Goal: Transaction & Acquisition: Purchase product/service

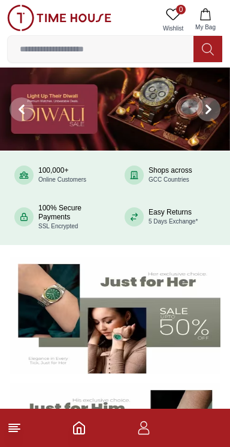
click at [142, 429] on icon "button" at bounding box center [143, 428] width 14 height 14
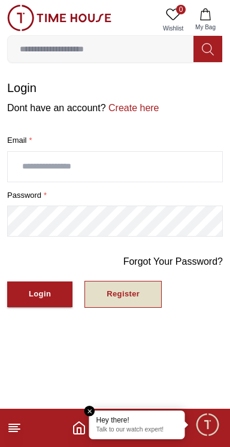
click at [119, 290] on div "Register" at bounding box center [122, 295] width 33 height 14
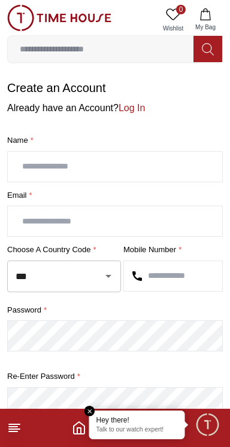
click at [77, 168] on input "text" at bounding box center [115, 167] width 214 height 30
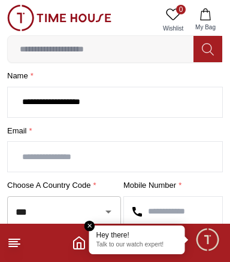
scroll to position [65, 0]
type input "**********"
click at [96, 155] on input "text" at bounding box center [115, 157] width 214 height 30
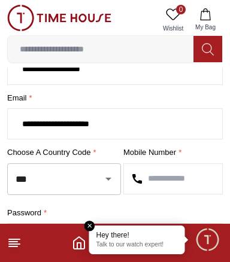
scroll to position [105, 0]
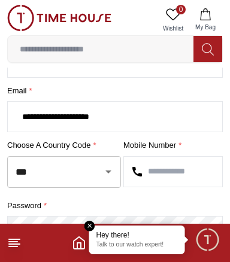
click at [108, 170] on icon "Open" at bounding box center [108, 171] width 6 height 3
type input "**********"
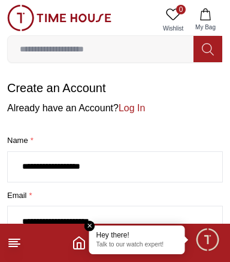
scroll to position [143, 0]
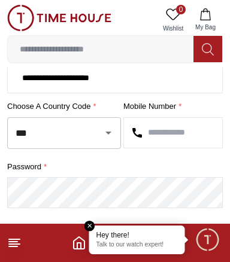
click at [108, 131] on icon "Open" at bounding box center [108, 132] width 6 height 3
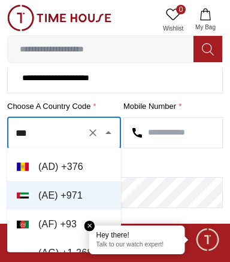
click at [68, 217] on li "( AF ) + 93" at bounding box center [64, 224] width 114 height 29
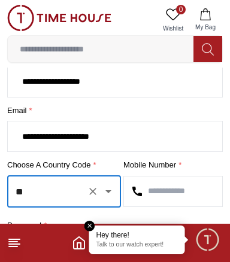
scroll to position [93, 0]
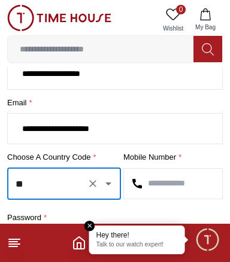
click at [91, 176] on button "Clear" at bounding box center [92, 183] width 17 height 17
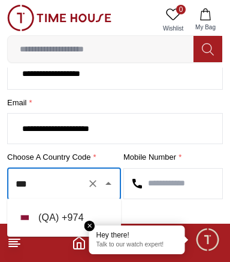
click at [62, 215] on li "( QA ) + 974" at bounding box center [64, 217] width 114 height 29
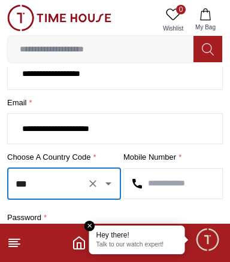
type input "***"
click at [175, 178] on input "text" at bounding box center [173, 184] width 98 height 30
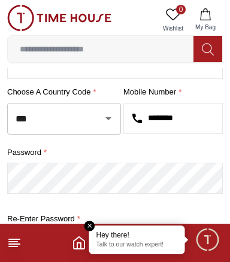
scroll to position [164, 0]
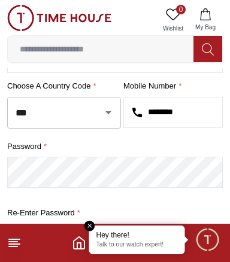
type input "********"
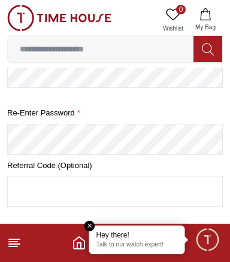
scroll to position [264, 0]
click at [92, 224] on em "Close tooltip" at bounding box center [89, 226] width 11 height 11
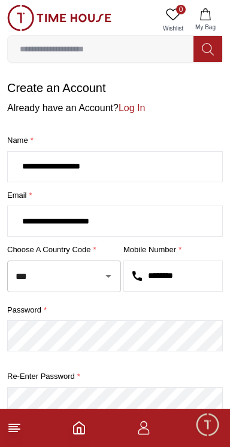
scroll to position [93, 0]
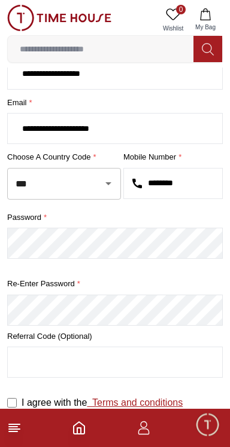
click at [143, 399] on link "Terms and conditions" at bounding box center [135, 402] width 96 height 10
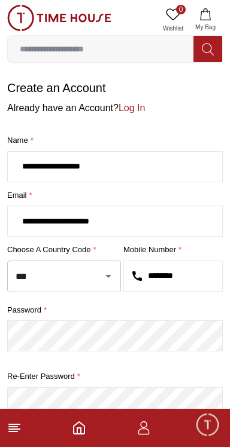
scroll to position [93, 0]
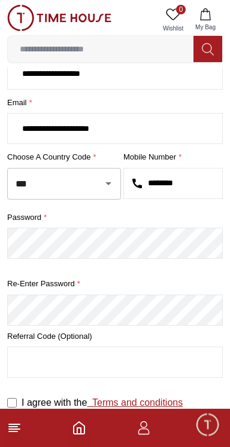
click at [149, 400] on link "Terms and conditions" at bounding box center [135, 402] width 96 height 10
click at [114, 356] on input "text" at bounding box center [115, 362] width 214 height 30
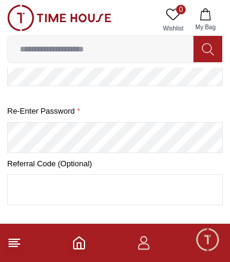
scroll to position [278, 0]
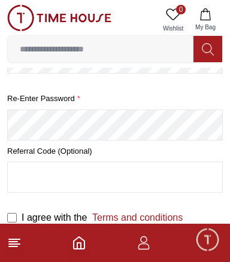
click at [7, 239] on button "Create Account" at bounding box center [58, 252] width 103 height 26
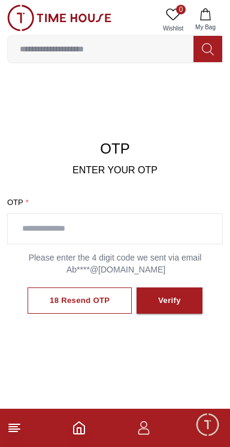
click at [88, 240] on input "text" at bounding box center [115, 229] width 214 height 30
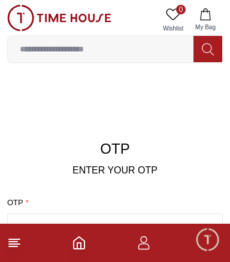
type input "****"
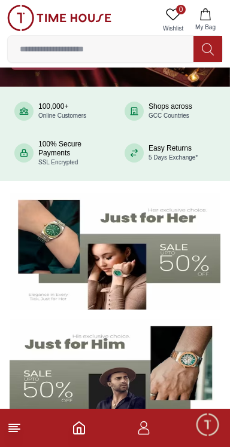
click at [148, 427] on icon "button" at bounding box center [143, 428] width 14 height 14
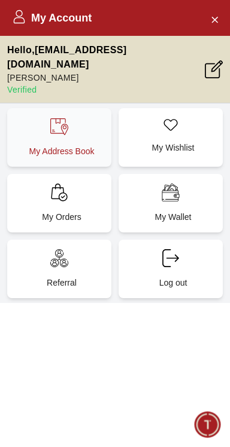
click at [73, 116] on div "My Address Book" at bounding box center [59, 137] width 104 height 59
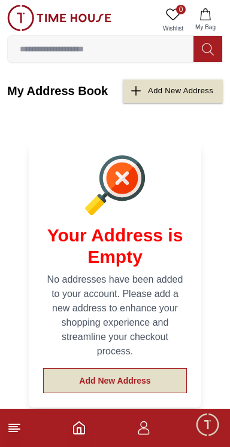
click at [134, 377] on button "Add New Address" at bounding box center [114, 380] width 143 height 25
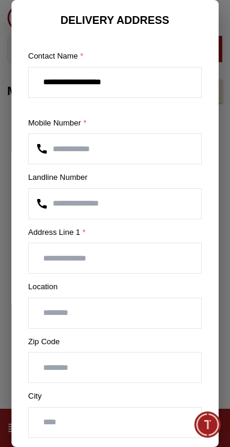
click at [118, 253] on input "text" at bounding box center [115, 258] width 172 height 30
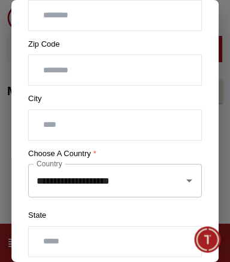
scroll to position [293, 0]
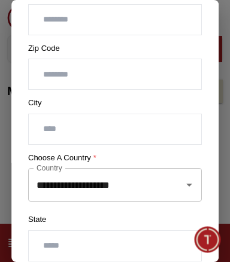
click at [188, 183] on icon "Open" at bounding box center [189, 184] width 6 height 3
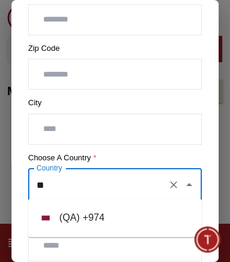
click at [84, 212] on li "( QA ) + 974" at bounding box center [114, 217] width 173 height 29
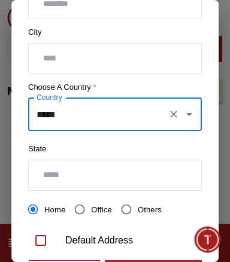
scroll to position [365, 0]
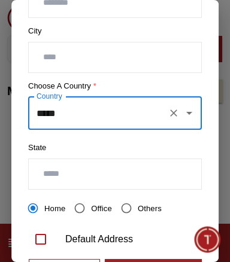
type input "*****"
click at [106, 167] on input "text" at bounding box center [115, 174] width 172 height 30
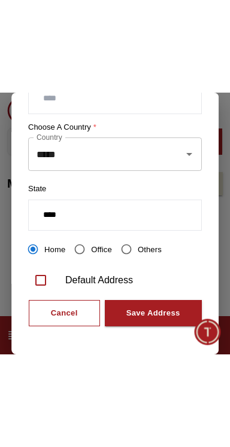
scroll to position [418, 0]
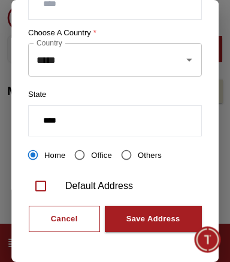
type input "****"
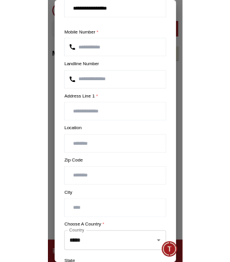
scroll to position [68, 0]
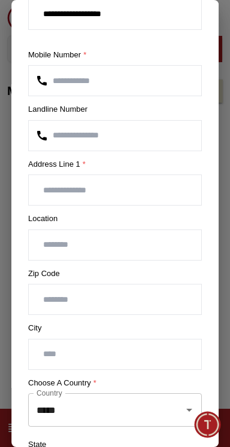
click at [109, 185] on input "text" at bounding box center [115, 190] width 172 height 30
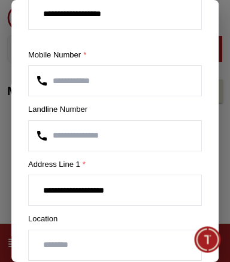
type input "**********"
click at [79, 238] on input "text" at bounding box center [115, 245] width 172 height 30
type input "*"
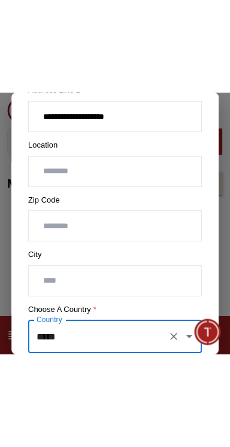
scroll to position [405, 0]
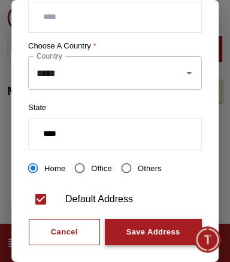
click at [150, 228] on div "Save Address" at bounding box center [153, 232] width 54 height 14
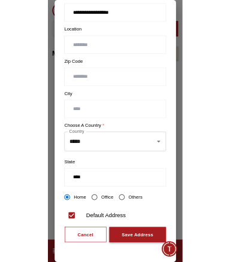
scroll to position [244, 0]
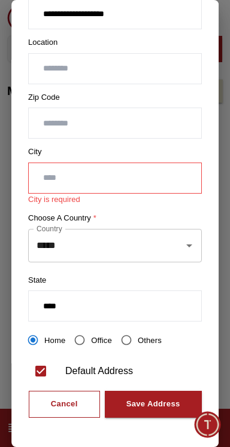
click at [108, 163] on input "text" at bounding box center [115, 178] width 172 height 30
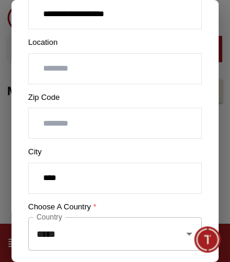
type input "****"
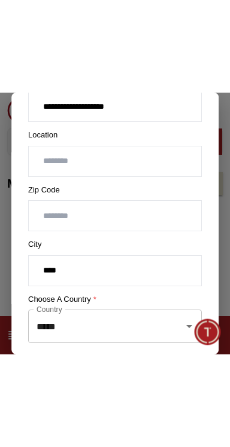
scroll to position [405, 0]
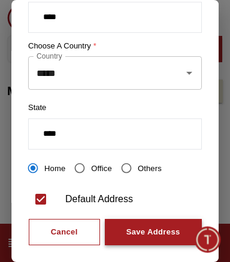
click at [163, 225] on div "Save Address" at bounding box center [153, 232] width 54 height 14
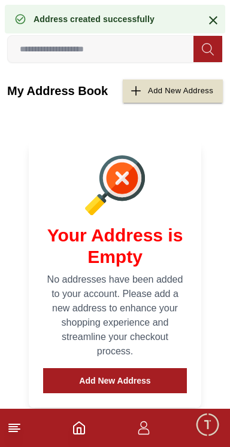
scroll to position [0, 0]
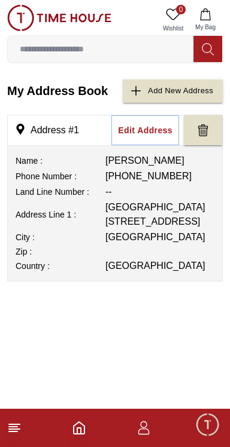
click at [21, 434] on icon at bounding box center [14, 428] width 14 height 14
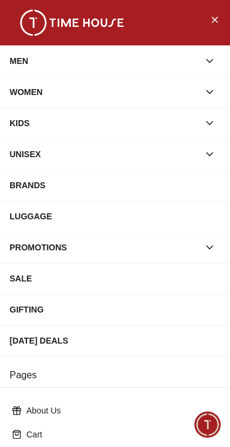
click at [213, 65] on icon "button" at bounding box center [209, 61] width 12 height 12
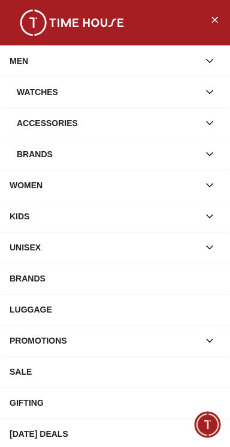
click at [137, 91] on div "Watches" at bounding box center [108, 92] width 182 height 22
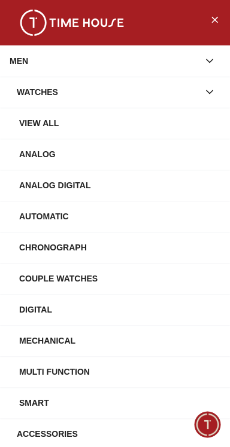
click at [208, 93] on icon "button" at bounding box center [209, 92] width 12 height 12
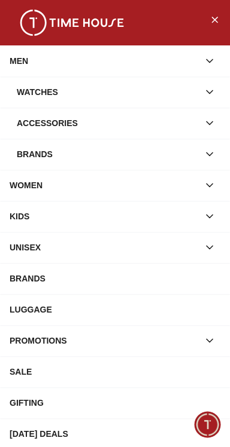
click at [213, 91] on icon "button" at bounding box center [209, 92] width 12 height 12
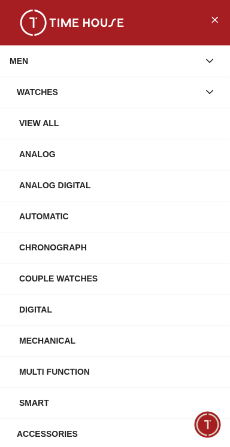
click at [46, 97] on div "Watches" at bounding box center [108, 92] width 182 height 22
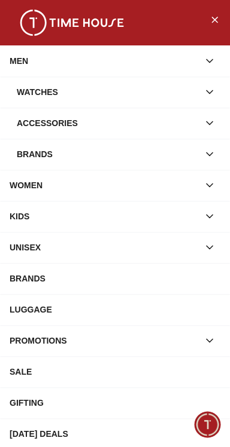
click at [215, 88] on button "button" at bounding box center [209, 92] width 22 height 22
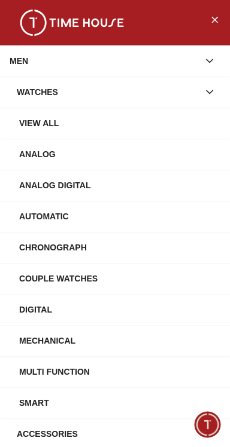
click at [56, 123] on div "View All" at bounding box center [119, 123] width 201 height 22
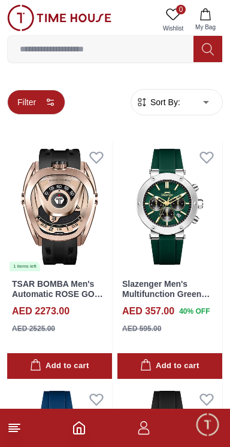
click at [45, 105] on icon "button" at bounding box center [50, 102] width 10 height 10
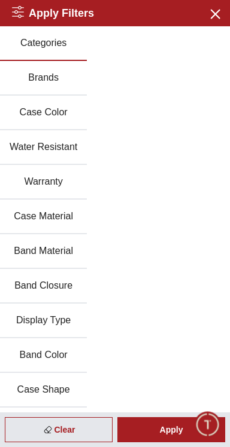
click at [46, 75] on button "Brands" at bounding box center [43, 78] width 87 height 35
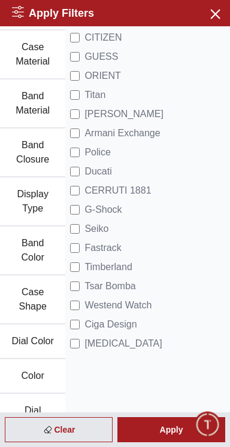
scroll to position [199, 0]
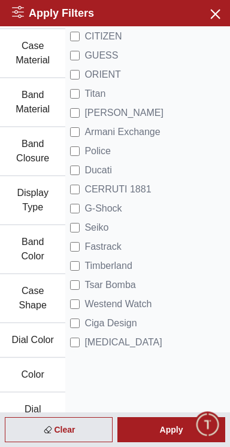
click at [27, 336] on button "Dial Color" at bounding box center [32, 340] width 65 height 35
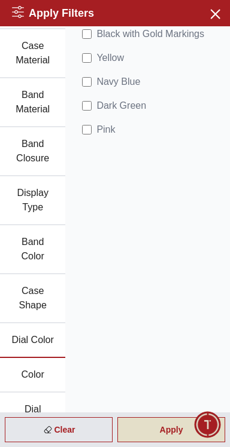
click at [160, 435] on div "Apply" at bounding box center [171, 429] width 108 height 25
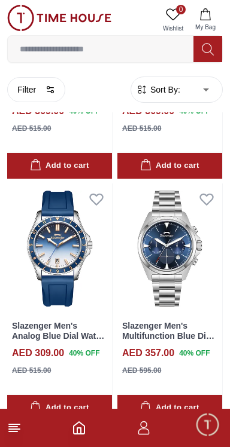
scroll to position [2140, 0]
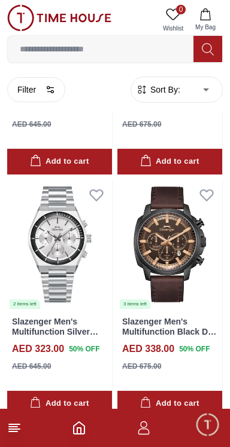
scroll to position [4561, 0]
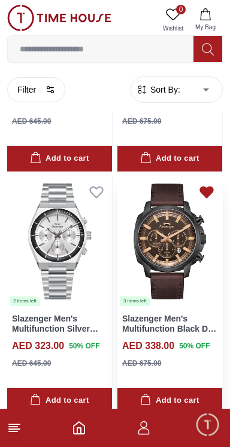
click at [205, 195] on icon at bounding box center [206, 192] width 13 height 11
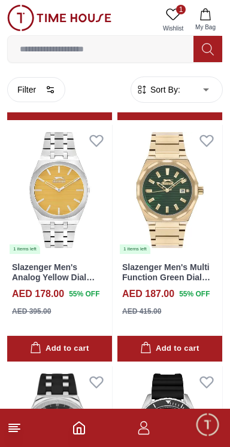
scroll to position [8722, 0]
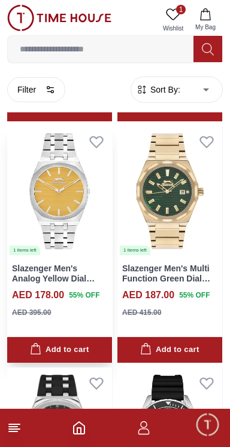
click at [45, 275] on link "Slazenger Men's Analog Yellow Dial Watch - SL.9.2310.1.02" at bounding box center [57, 279] width 90 height 30
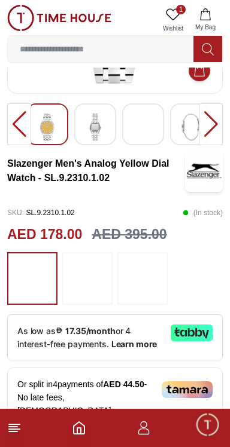
scroll to position [163, 0]
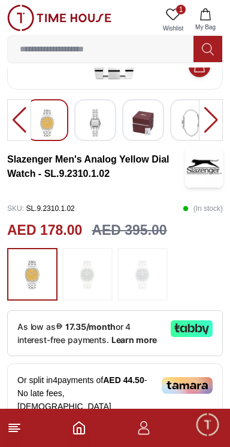
click at [85, 271] on img at bounding box center [87, 274] width 30 height 41
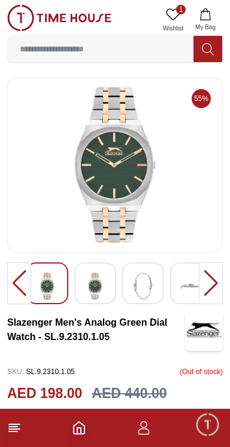
click at [95, 279] on img at bounding box center [95, 286] width 22 height 27
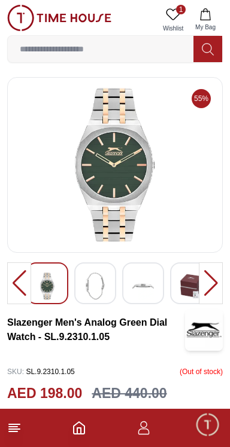
click at [121, 175] on img at bounding box center [114, 164] width 195 height 155
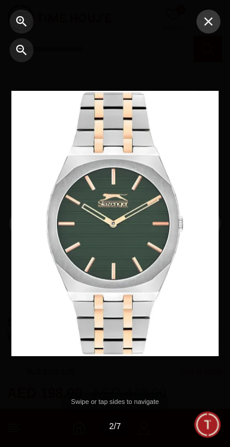
click at [203, 22] on icon "button" at bounding box center [208, 21] width 14 height 14
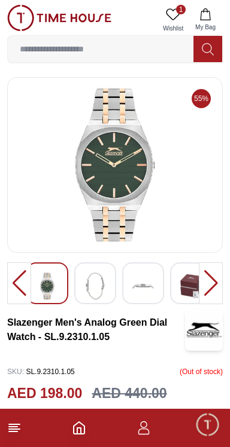
click at [166, 13] on icon at bounding box center [173, 14] width 14 height 14
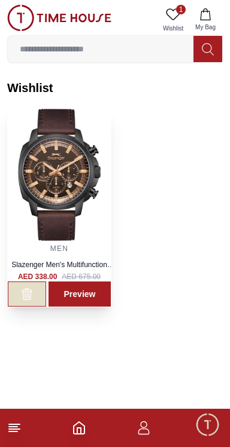
click at [29, 296] on icon "button" at bounding box center [29, 295] width 1 height 5
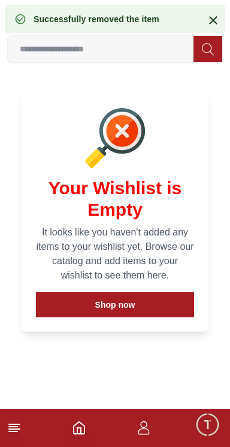
click at [206, 17] on icon at bounding box center [213, 20] width 14 height 14
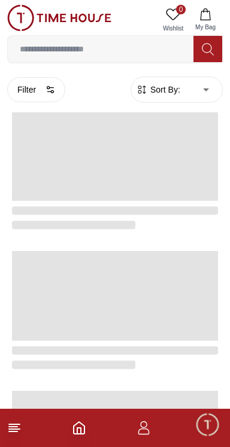
scroll to position [1919, 0]
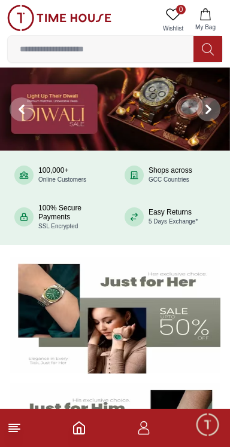
click at [143, 423] on icon "button" at bounding box center [143, 428] width 14 height 14
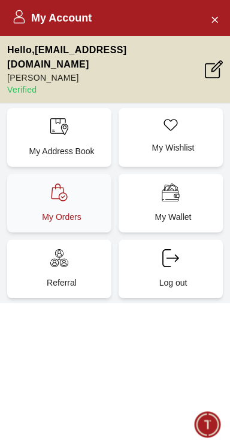
click at [68, 211] on p "My Orders" at bounding box center [62, 217] width 90 height 12
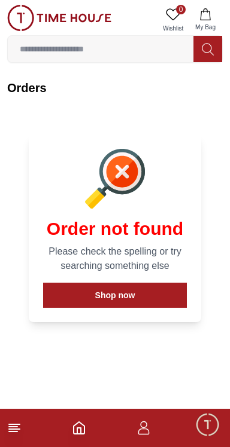
click at [142, 426] on icon "button" at bounding box center [143, 428] width 14 height 14
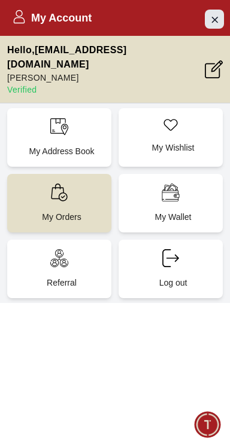
click at [216, 21] on icon "Close Account" at bounding box center [214, 19] width 5 height 5
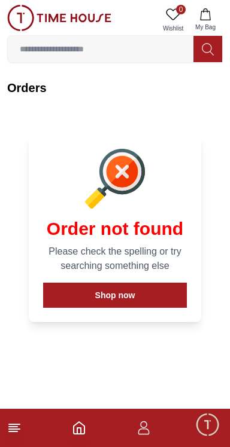
click at [145, 426] on icon "button" at bounding box center [143, 428] width 14 height 14
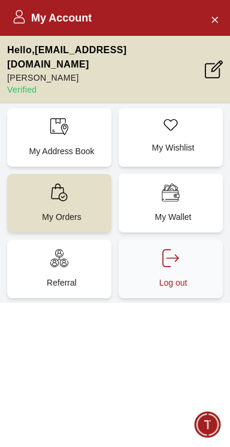
click at [171, 249] on icon at bounding box center [170, 258] width 18 height 18
